Goal: Find specific page/section: Find specific page/section

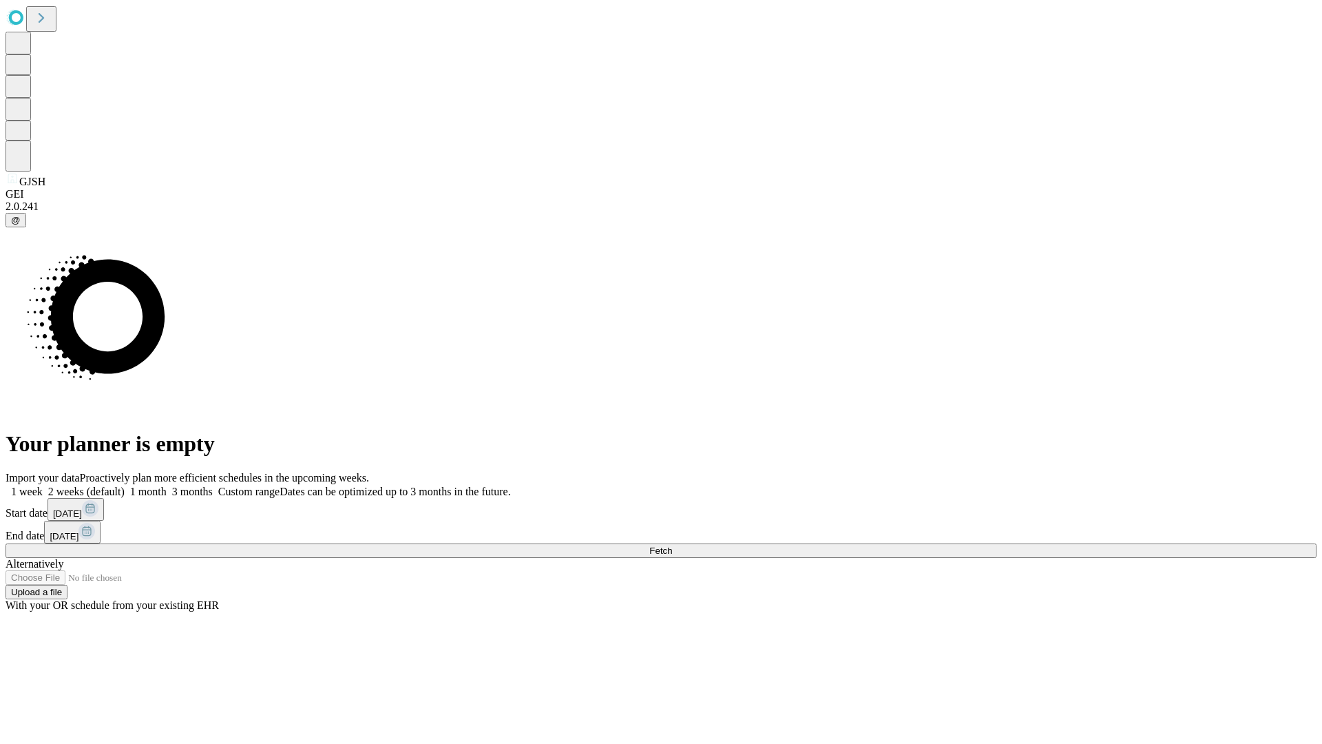
click at [672, 545] on span "Fetch" at bounding box center [660, 550] width 23 height 10
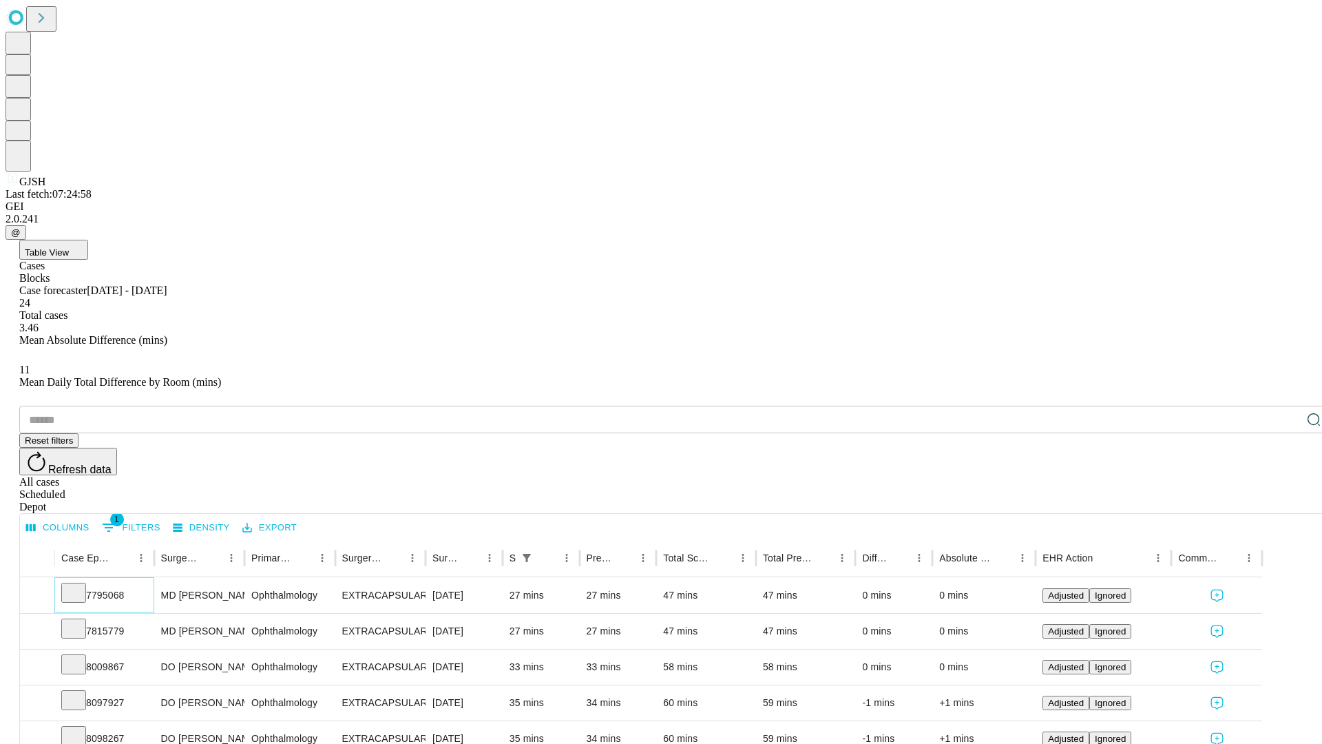
click at [81, 584] on icon at bounding box center [74, 591] width 14 height 14
